Goal: Information Seeking & Learning: Compare options

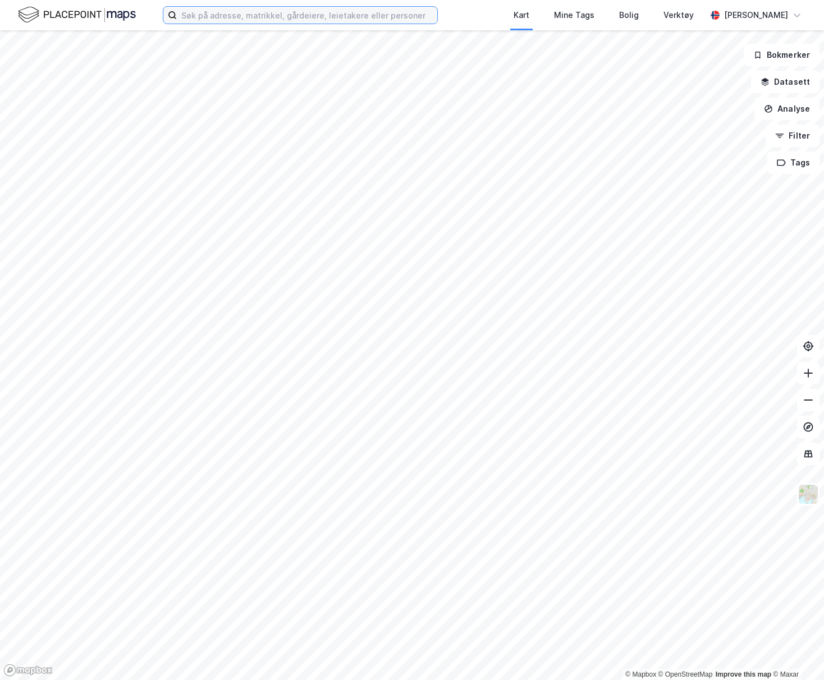
click at [227, 17] on input at bounding box center [307, 15] width 260 height 17
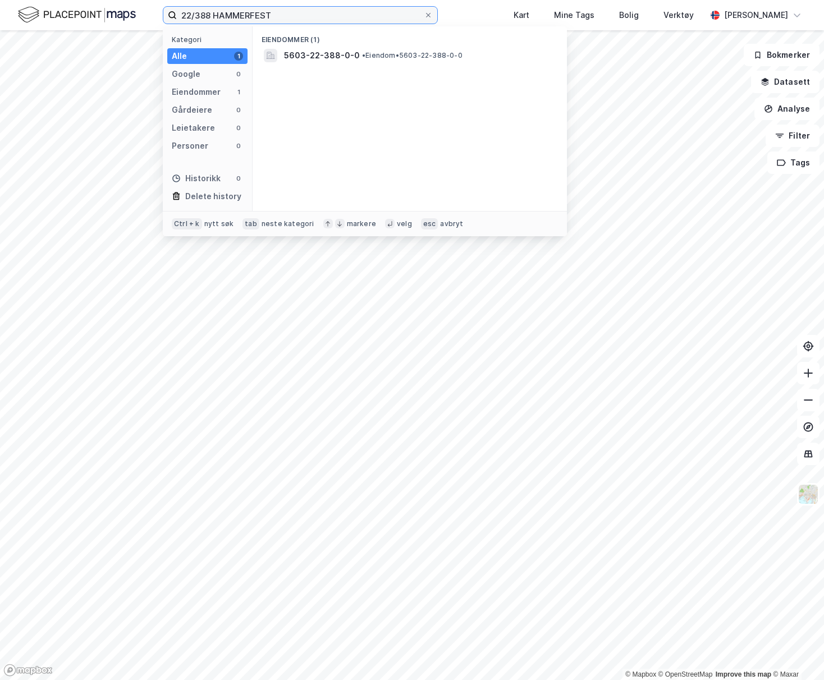
type input "22/388 HAMMERFEST"
click at [407, 65] on div "Eiendommer (1) 5603-22-388-0-0 • Eiendom • 5603-22-388-0-0" at bounding box center [409, 118] width 314 height 185
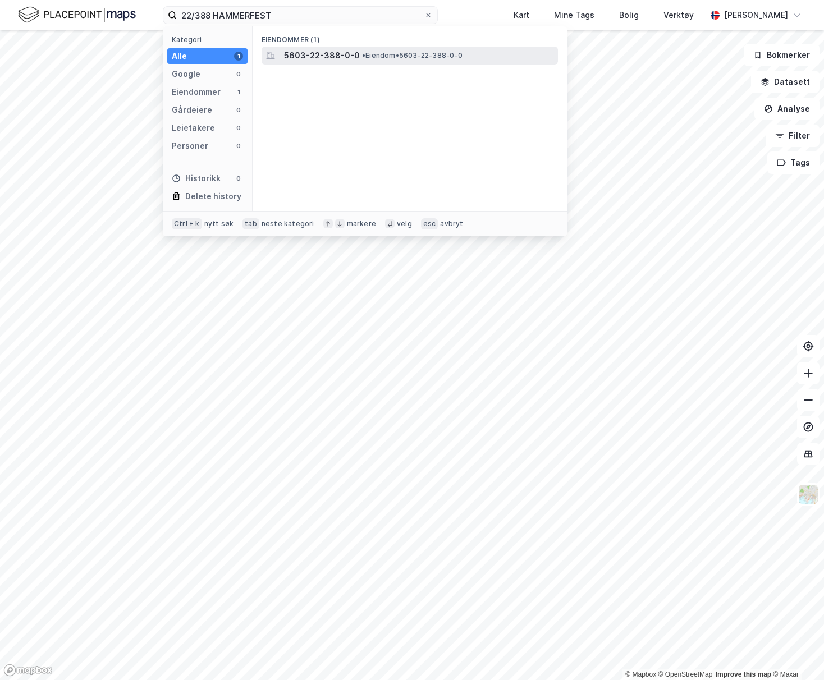
click at [410, 54] on span "• Eiendom • 5603-22-388-0-0" at bounding box center [412, 55] width 100 height 9
